Goal: Task Accomplishment & Management: Use online tool/utility

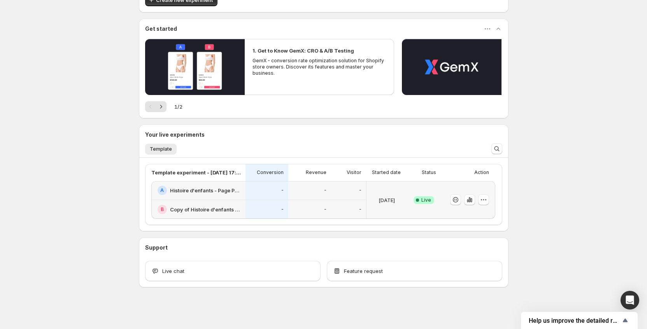
scroll to position [53, 0]
click at [483, 197] on icon "button" at bounding box center [484, 199] width 8 height 8
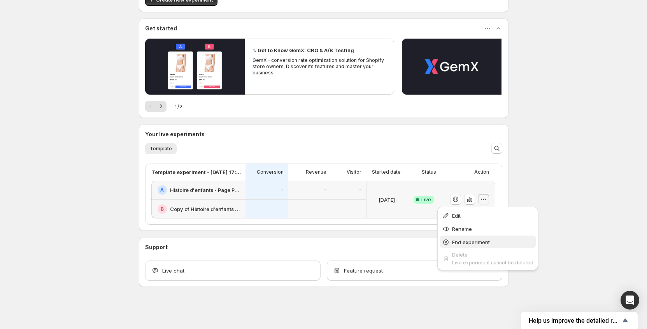
click at [495, 238] on span "End experiment" at bounding box center [492, 242] width 81 height 8
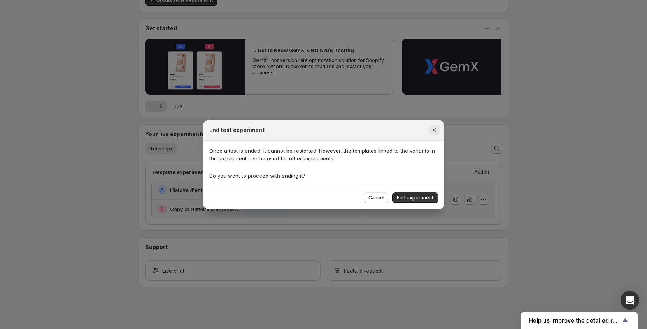
click at [433, 129] on icon "Close" at bounding box center [433, 129] width 3 height 3
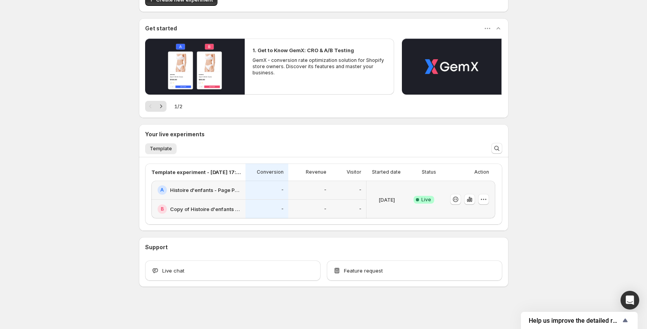
click at [200, 189] on h2 "Histoire d'enfants - Page Produit" at bounding box center [205, 190] width 71 height 8
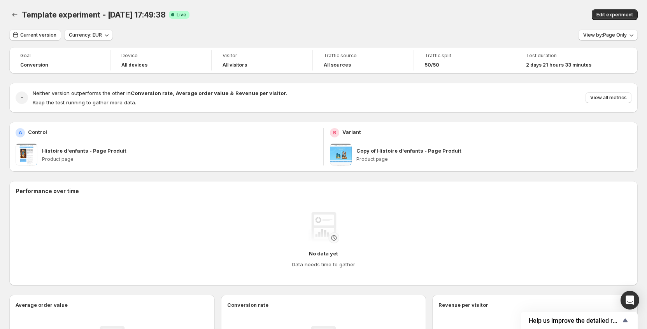
click at [176, 210] on div "No data yet Data needs time to gather" at bounding box center [324, 240] width 616 height 68
click at [349, 150] on span at bounding box center [341, 155] width 22 height 22
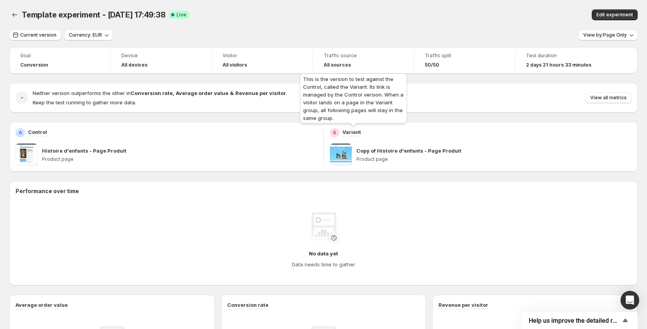
click at [354, 135] on p "Variant" at bounding box center [351, 132] width 19 height 8
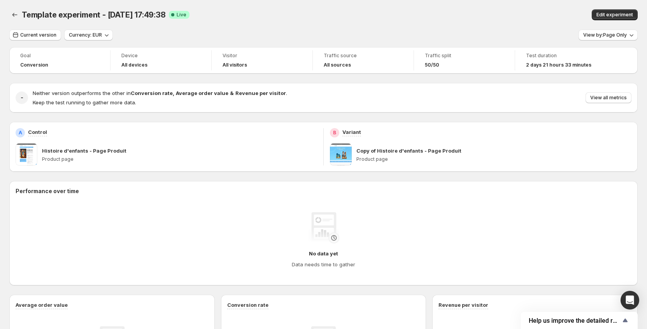
click at [352, 151] on span at bounding box center [341, 155] width 22 height 22
